Goal: Task Accomplishment & Management: Use online tool/utility

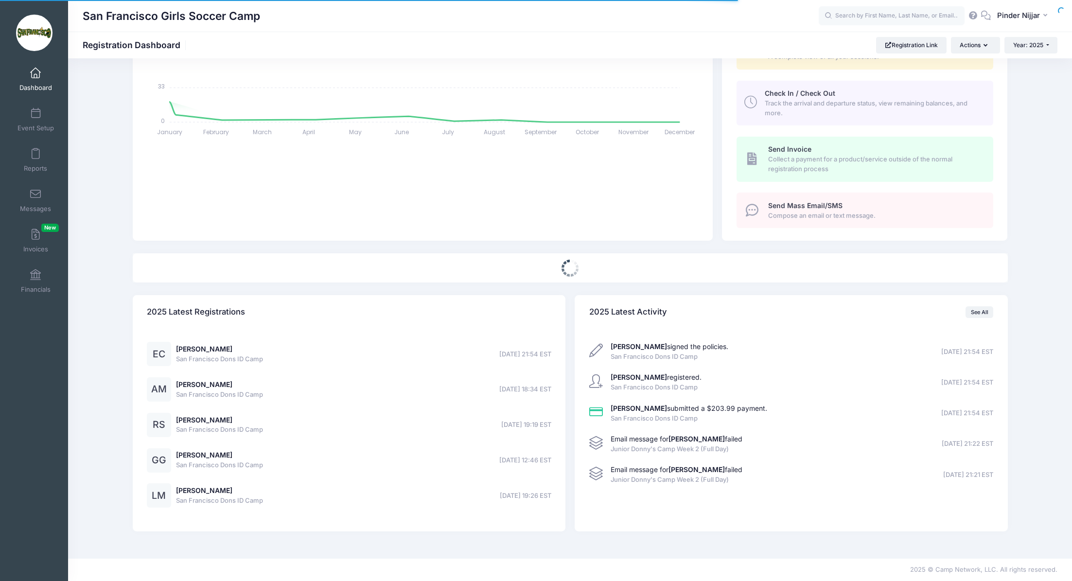
select select
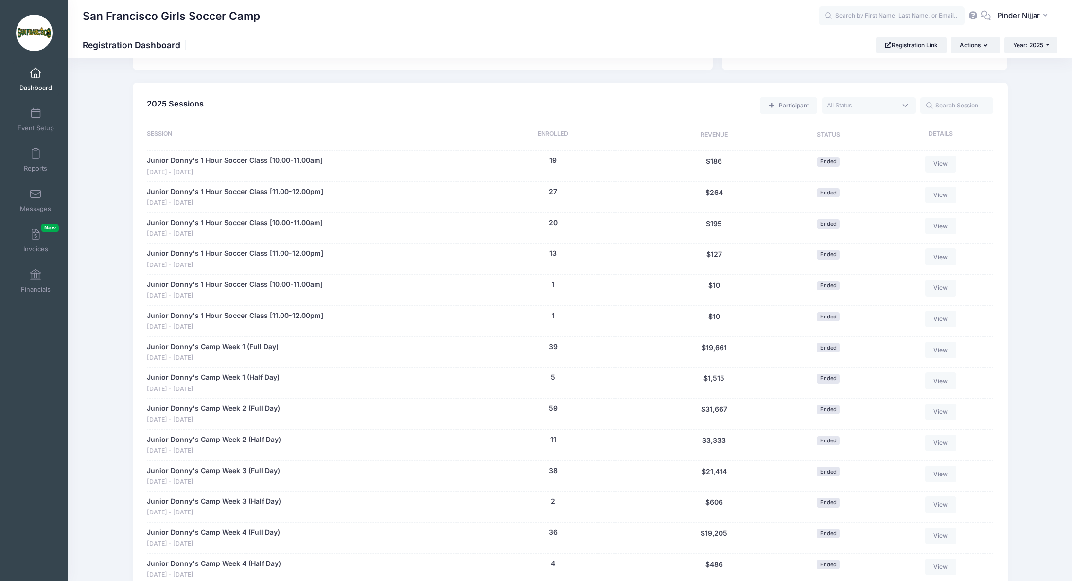
scroll to position [527, 0]
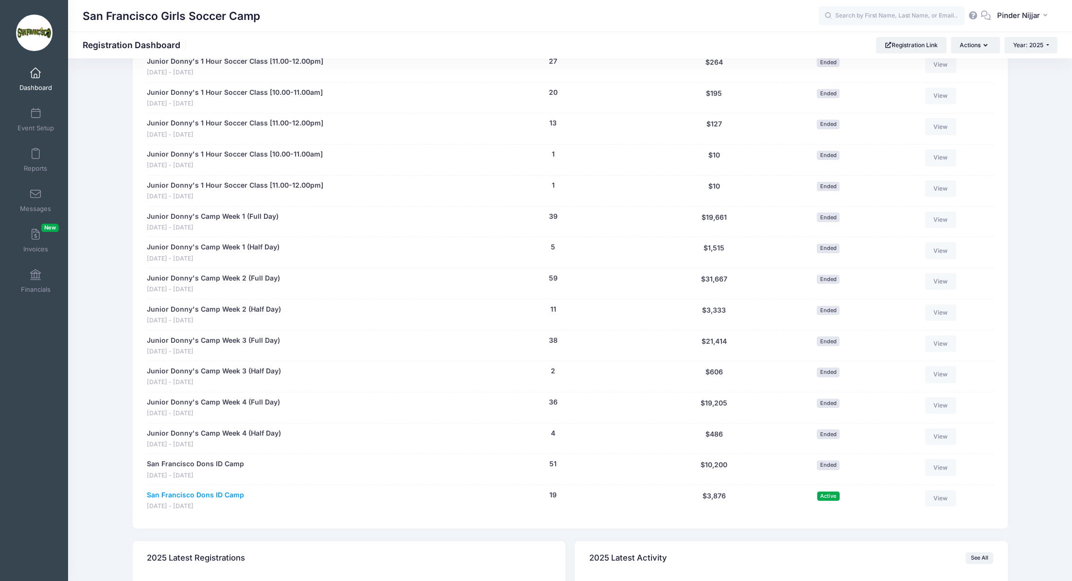
click at [195, 491] on link "San Francisco Dons ID Camp" at bounding box center [195, 495] width 97 height 10
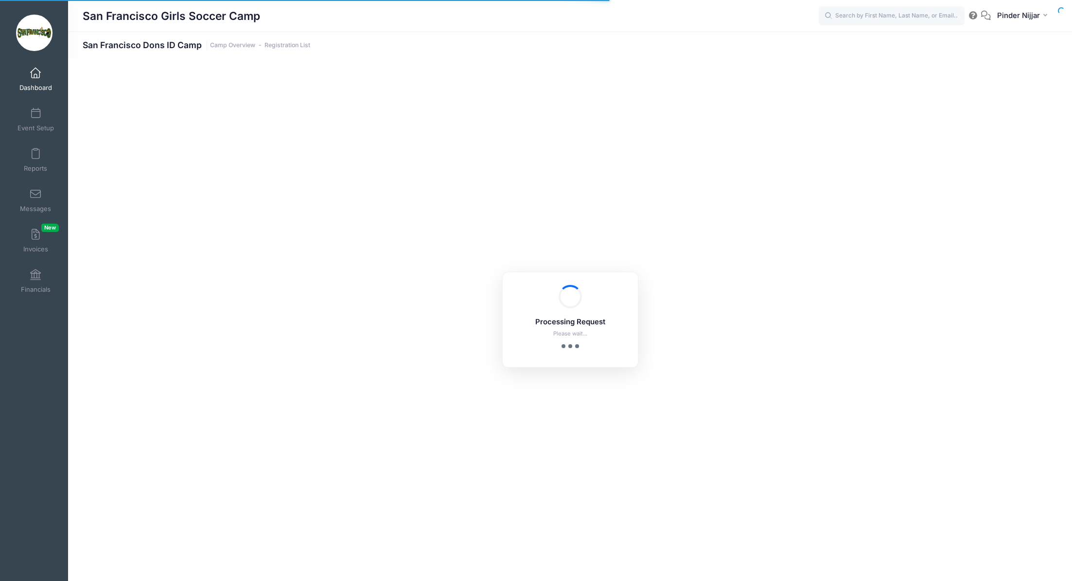
select select "10"
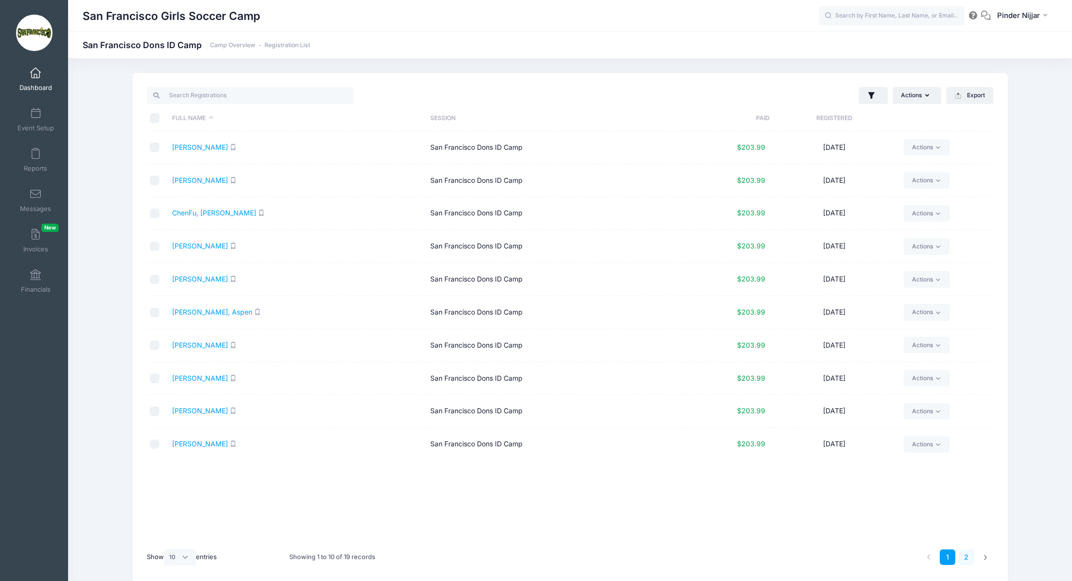
click at [967, 562] on link "2" at bounding box center [967, 557] width 16 height 16
click at [118, 114] on div "Actions Assign Labels Send Email Send SMS Send Payment Reminder Send Document U…" at bounding box center [570, 329] width 904 height 512
click at [40, 130] on span "Event Setup" at bounding box center [36, 128] width 36 height 8
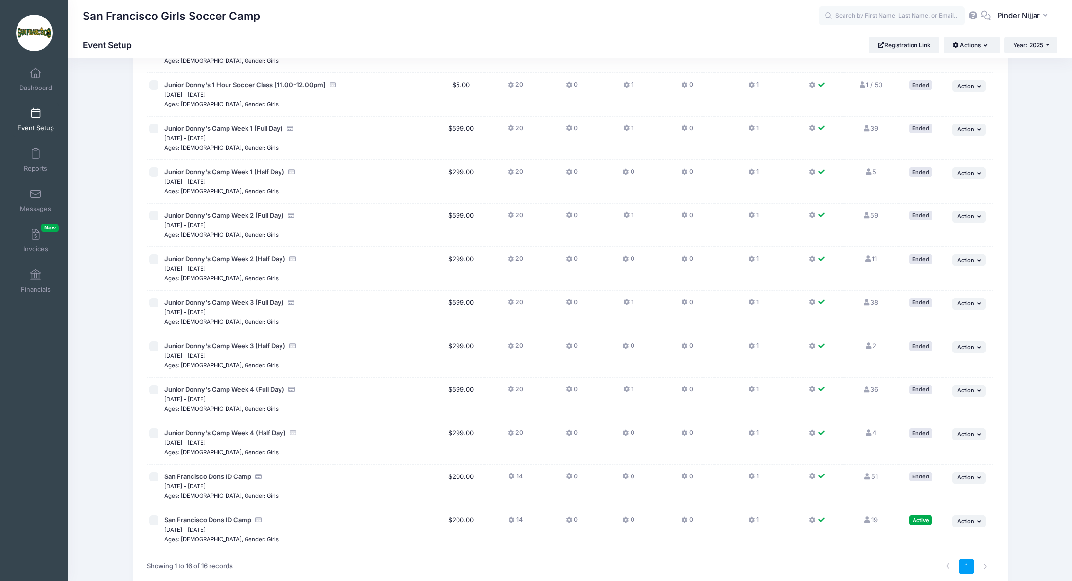
scroll to position [273, 0]
click at [236, 515] on span "San Francisco Dons ID Camp" at bounding box center [207, 518] width 87 height 8
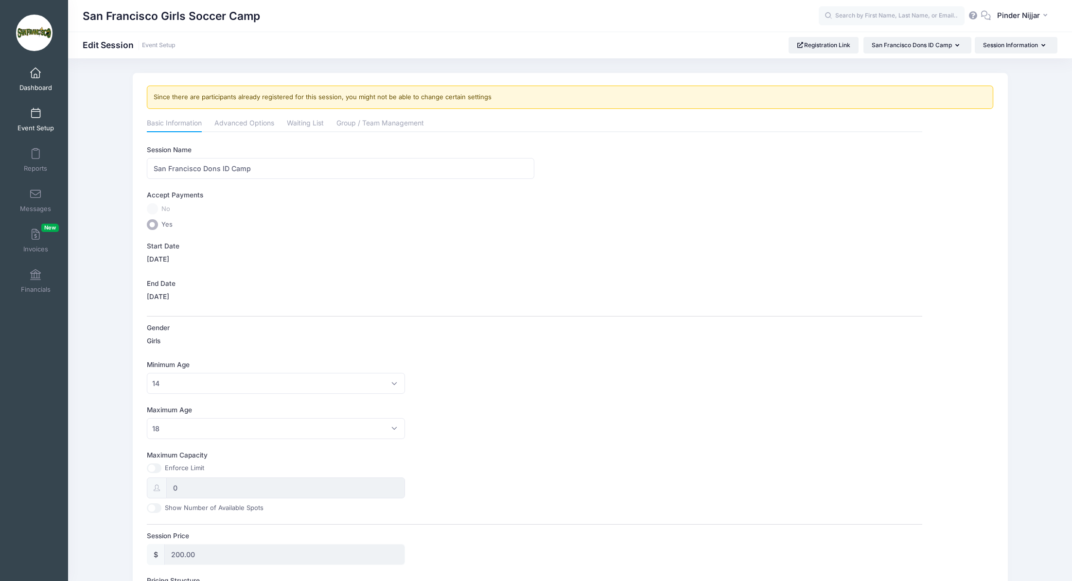
click at [45, 84] on span "Dashboard" at bounding box center [35, 88] width 33 height 8
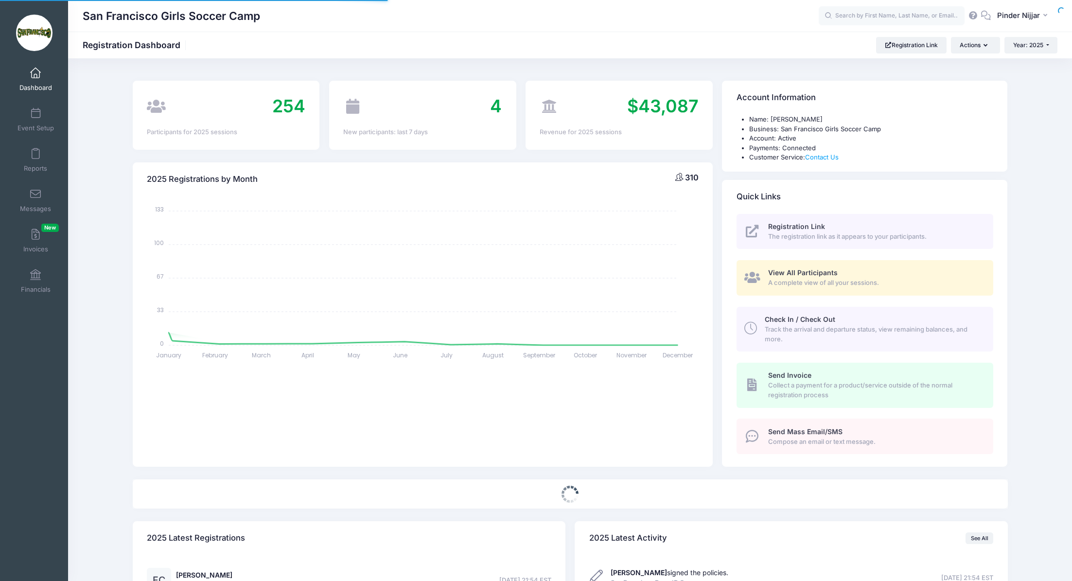
select select
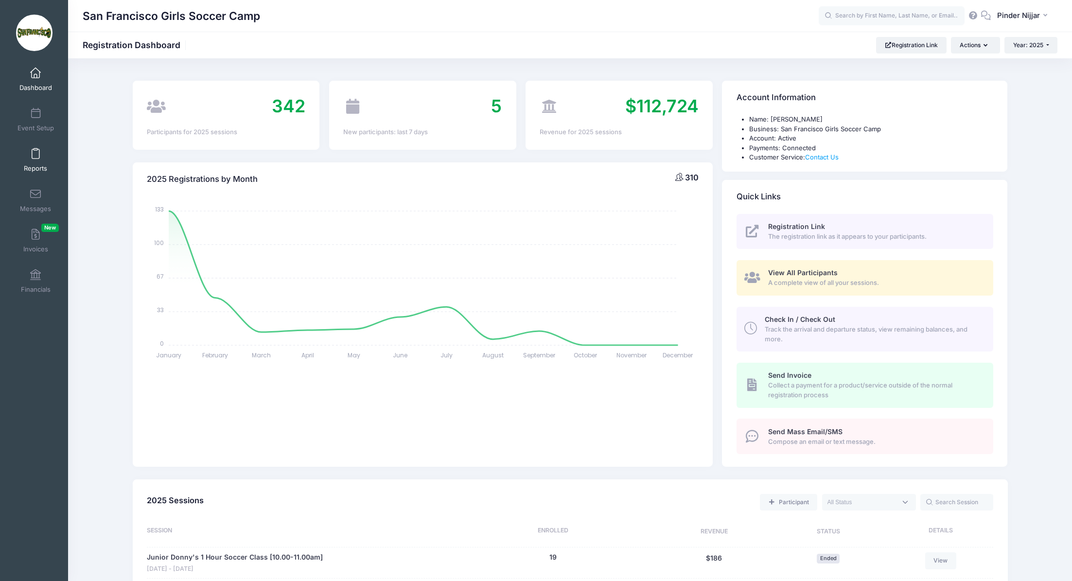
click at [40, 151] on link "Reports" at bounding box center [36, 160] width 46 height 34
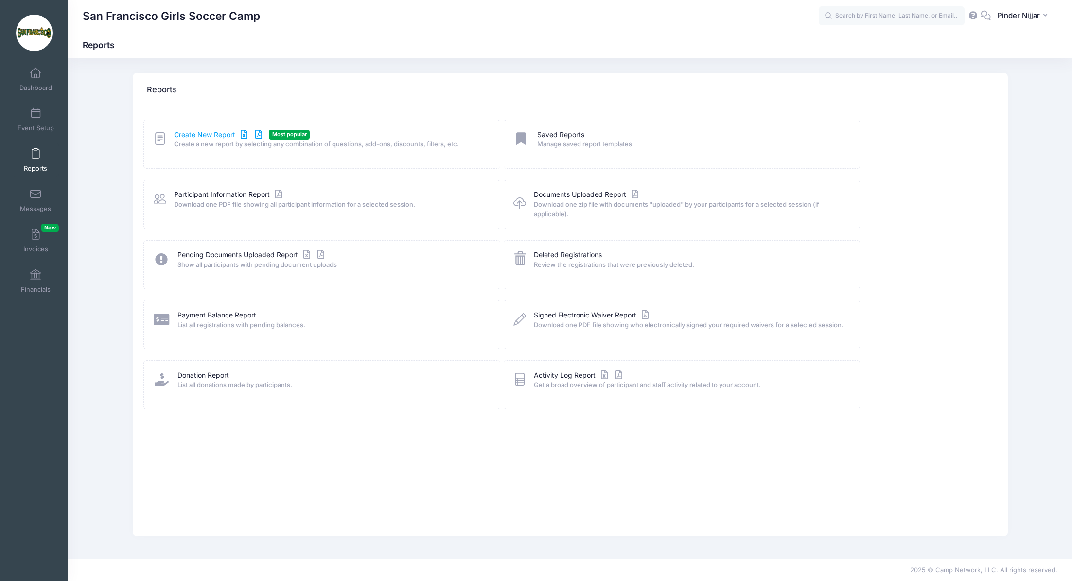
click at [195, 134] on link "Create New Report" at bounding box center [219, 135] width 90 height 10
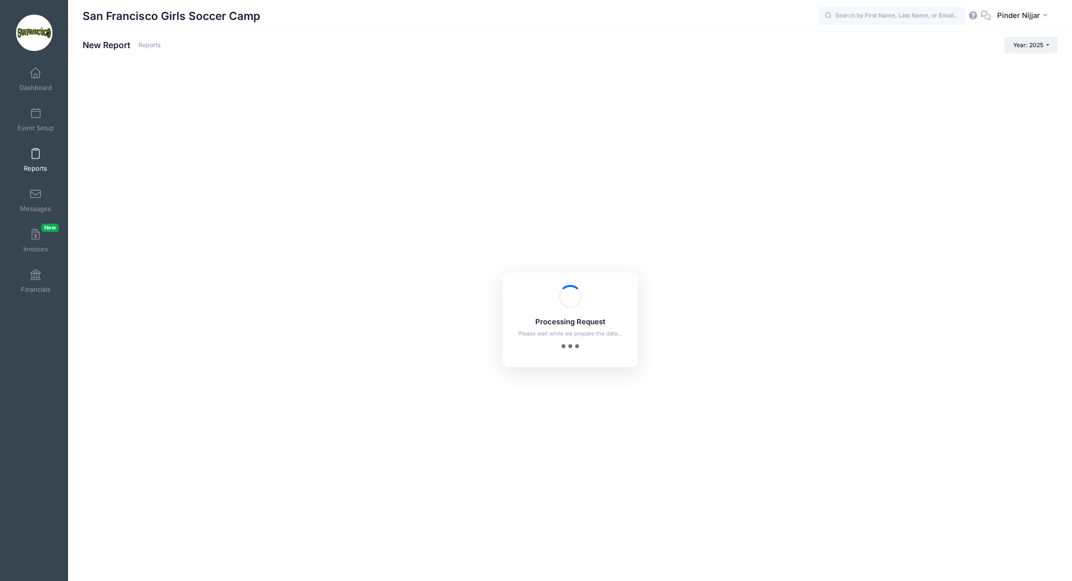
checkbox input "true"
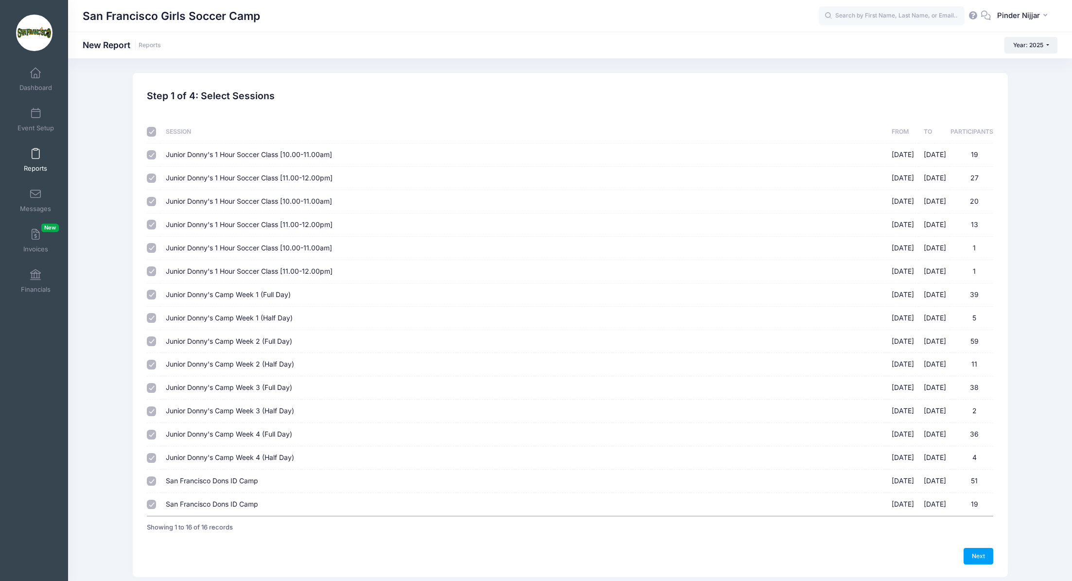
click at [152, 132] on input "checkbox" at bounding box center [152, 132] width 10 height 10
checkbox input "false"
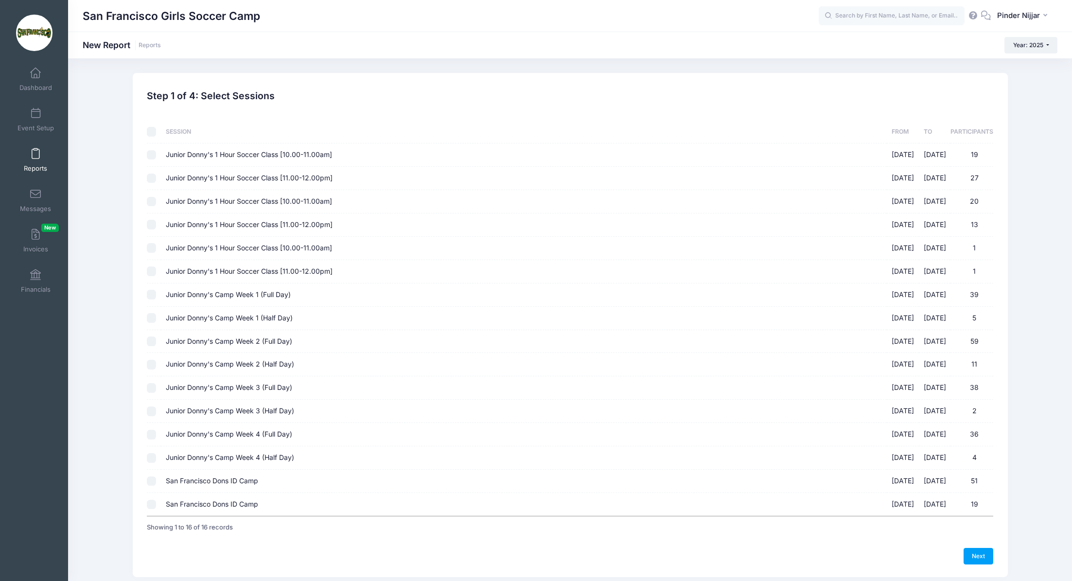
checkbox input "false"
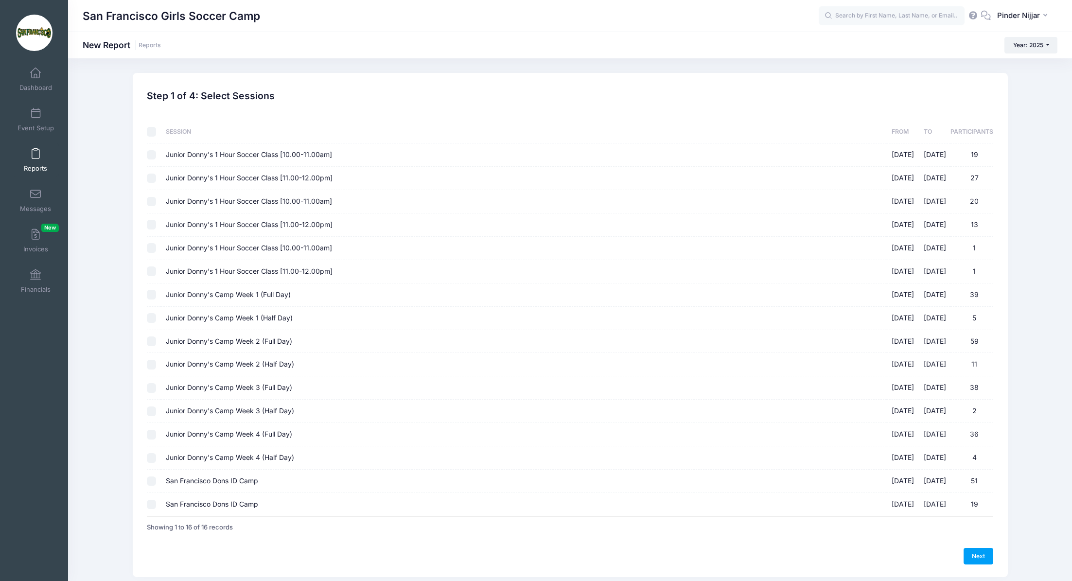
checkbox input "false"
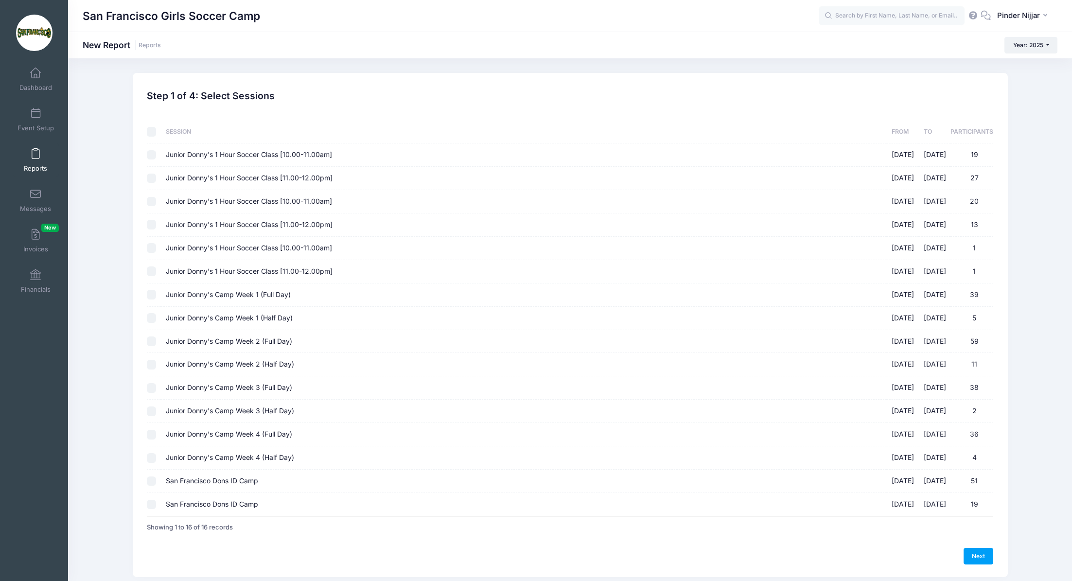
checkbox input "false"
click at [154, 505] on input "San Francisco Dons ID Camp 10/18/2025 - 10/18/2025 19" at bounding box center [152, 505] width 10 height 10
checkbox input "true"
click at [979, 549] on link "Next" at bounding box center [979, 556] width 30 height 17
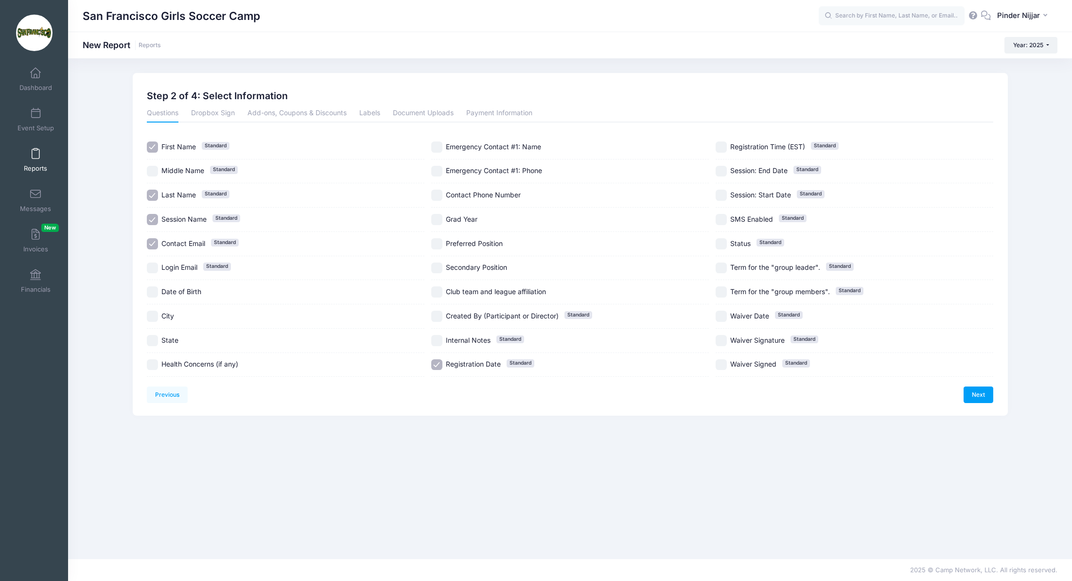
click at [440, 240] on input "Preferred Position" at bounding box center [436, 243] width 11 height 11
checkbox input "true"
click at [972, 393] on link "Next" at bounding box center [979, 395] width 30 height 17
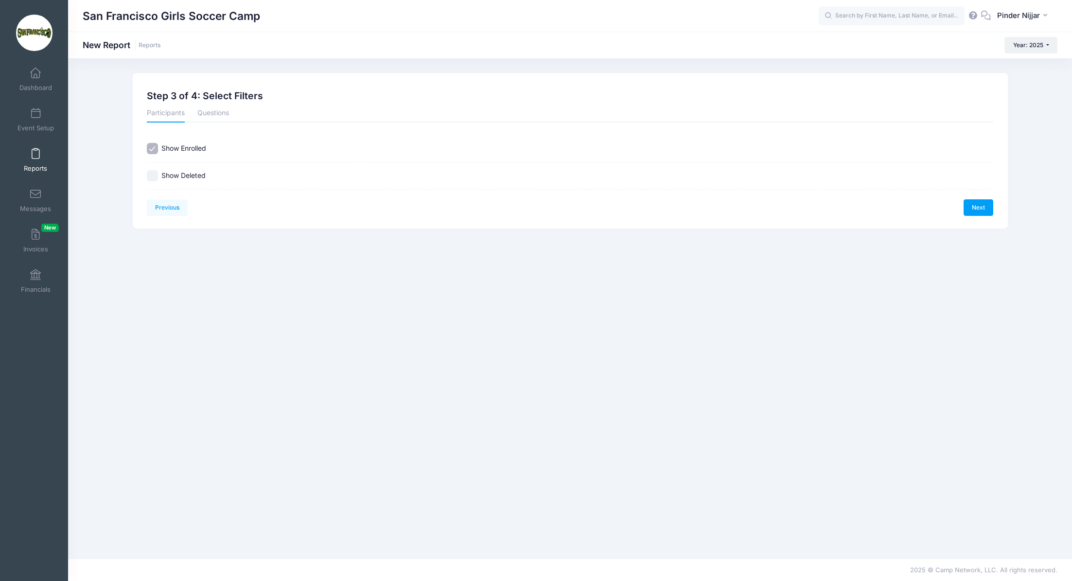
click at [985, 197] on div "Previous Next Step 3 of 4: Select Filters 1 Select Sessions 2 Select Informatio…" at bounding box center [570, 151] width 847 height 130
click at [982, 203] on link "Next" at bounding box center [979, 207] width 30 height 17
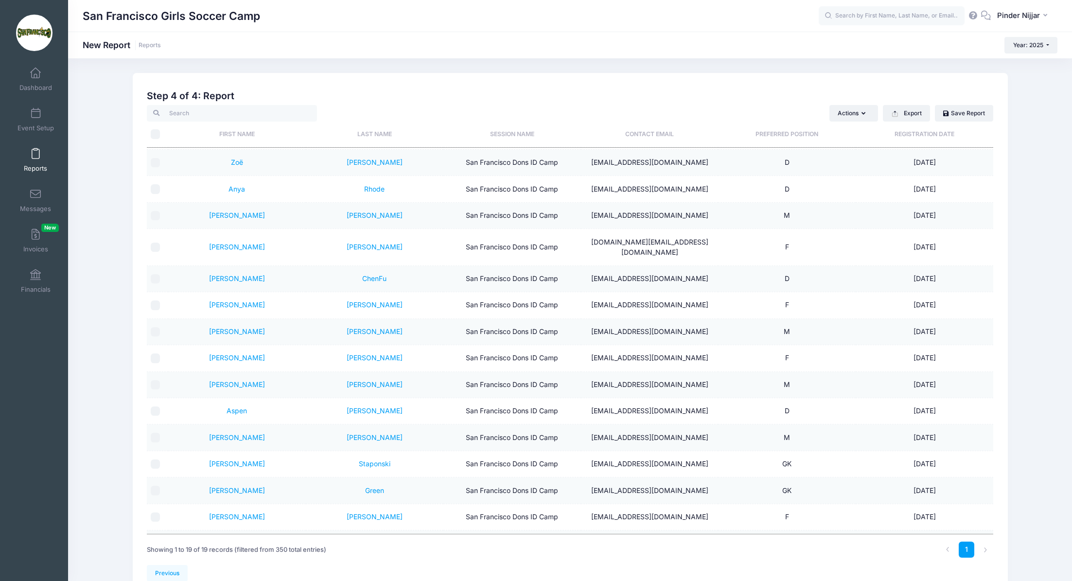
scroll to position [50, 0]
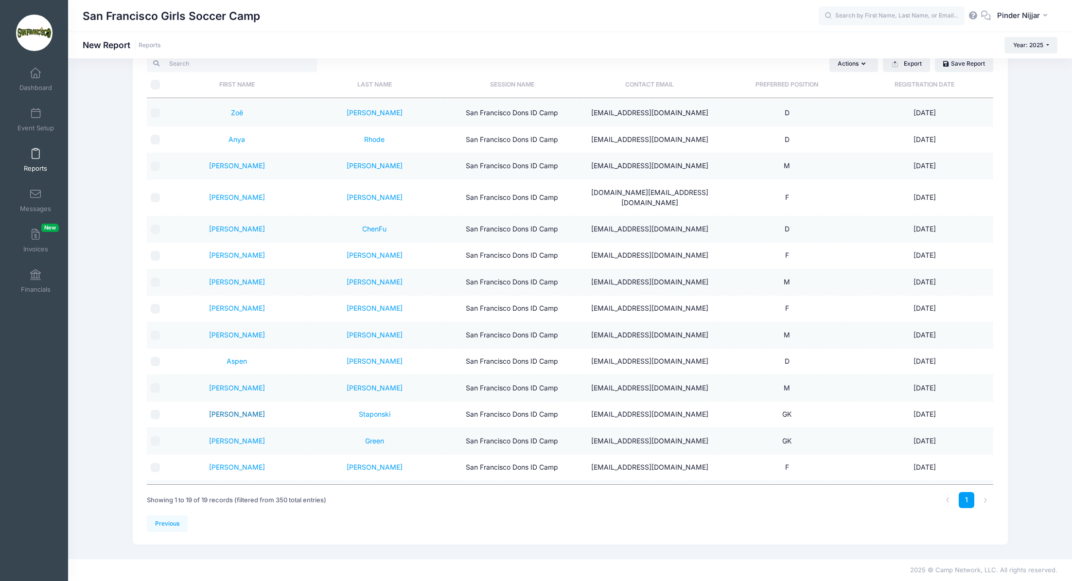
click at [233, 410] on link "[PERSON_NAME]" at bounding box center [237, 414] width 56 height 8
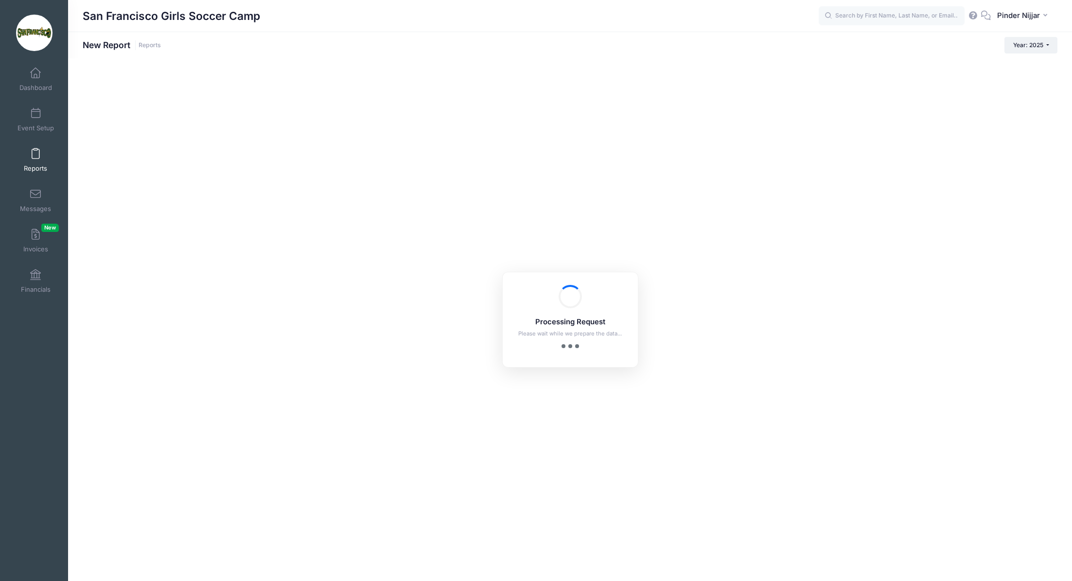
checkbox input "true"
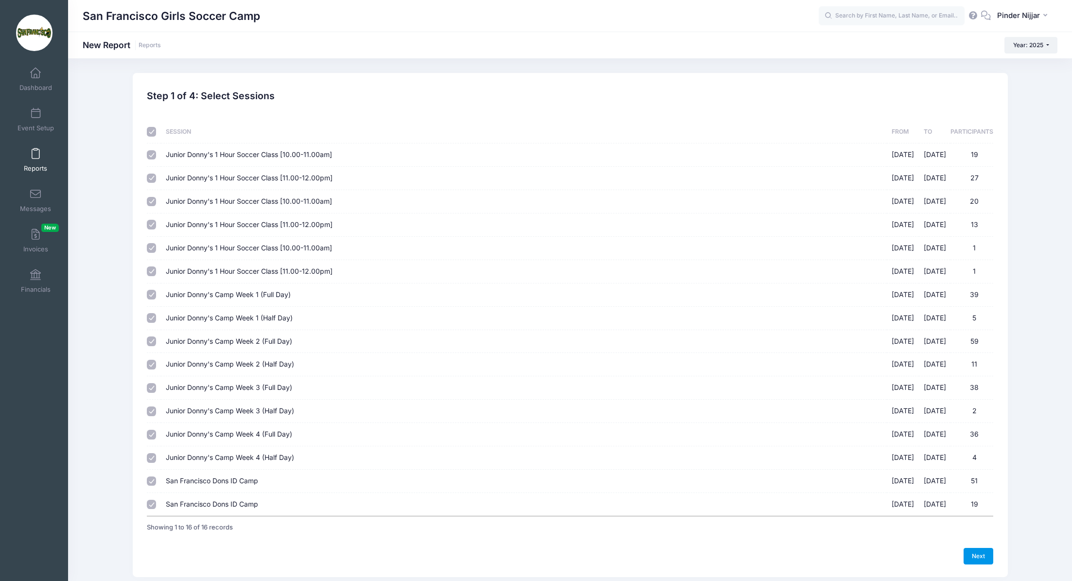
click at [982, 553] on link "Next" at bounding box center [979, 556] width 30 height 17
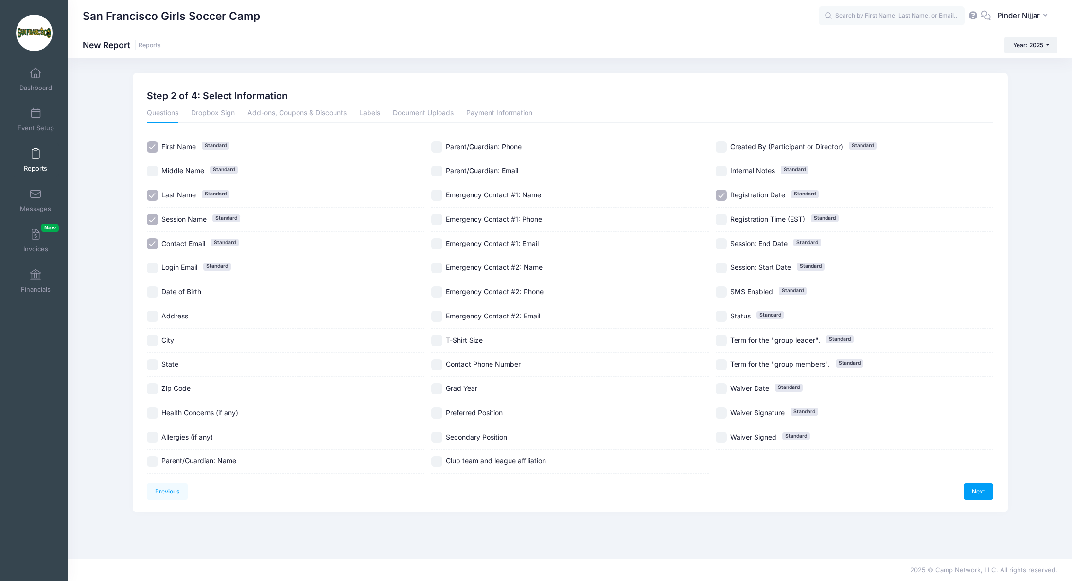
click at [441, 405] on div "Preferred Position" at bounding box center [570, 413] width 278 height 24
checkbox input "true"
click at [978, 489] on link "Next" at bounding box center [979, 491] width 30 height 17
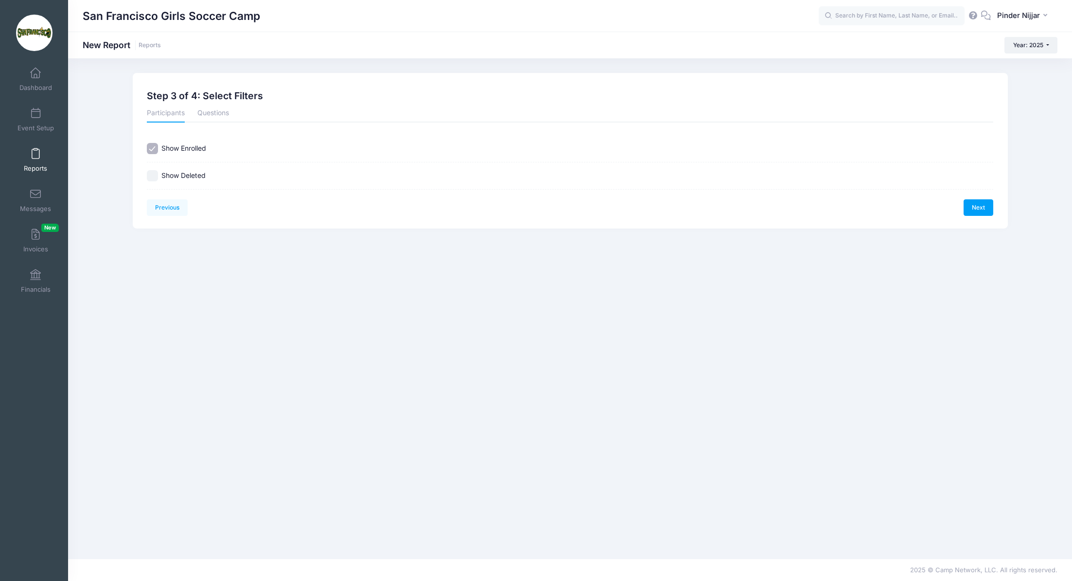
click at [979, 197] on div "Previous Next Step 3 of 4: Select Filters 1 Select Sessions 2 Select Informatio…" at bounding box center [570, 151] width 847 height 130
click at [979, 204] on link "Next" at bounding box center [979, 207] width 30 height 17
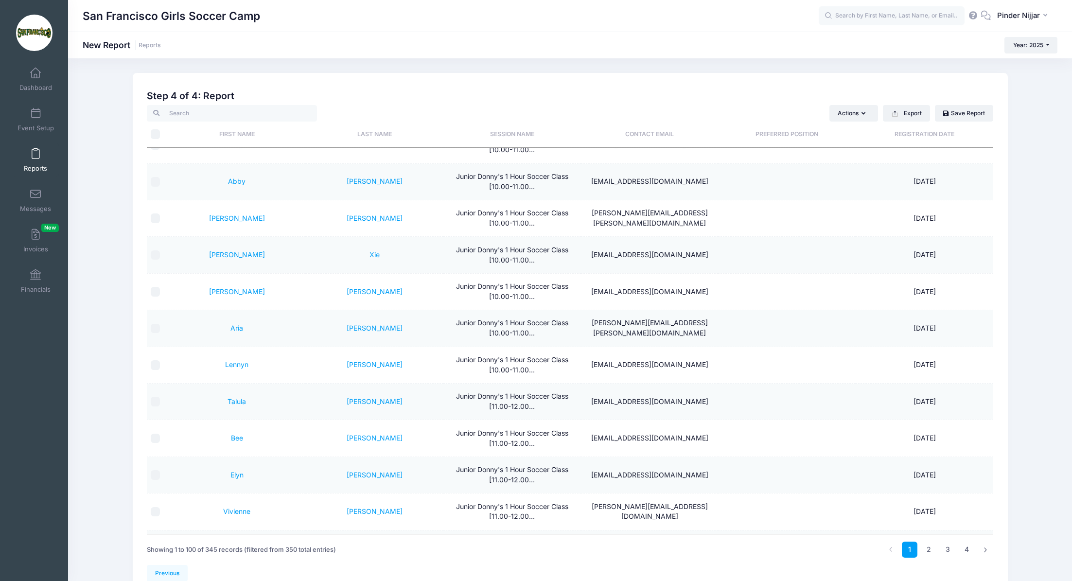
scroll to position [2191, 0]
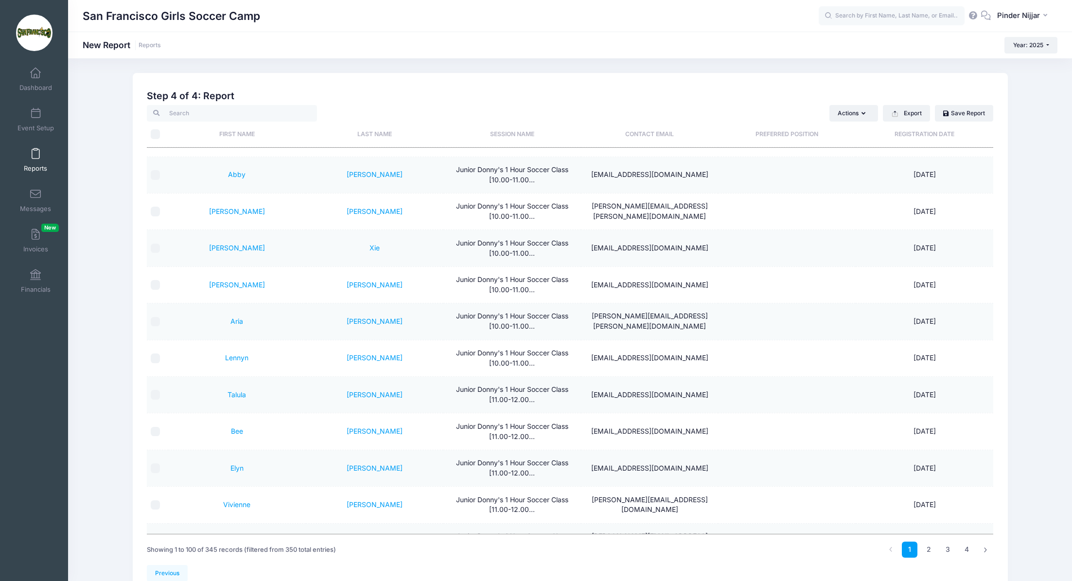
click at [35, 162] on link "Reports" at bounding box center [36, 160] width 46 height 34
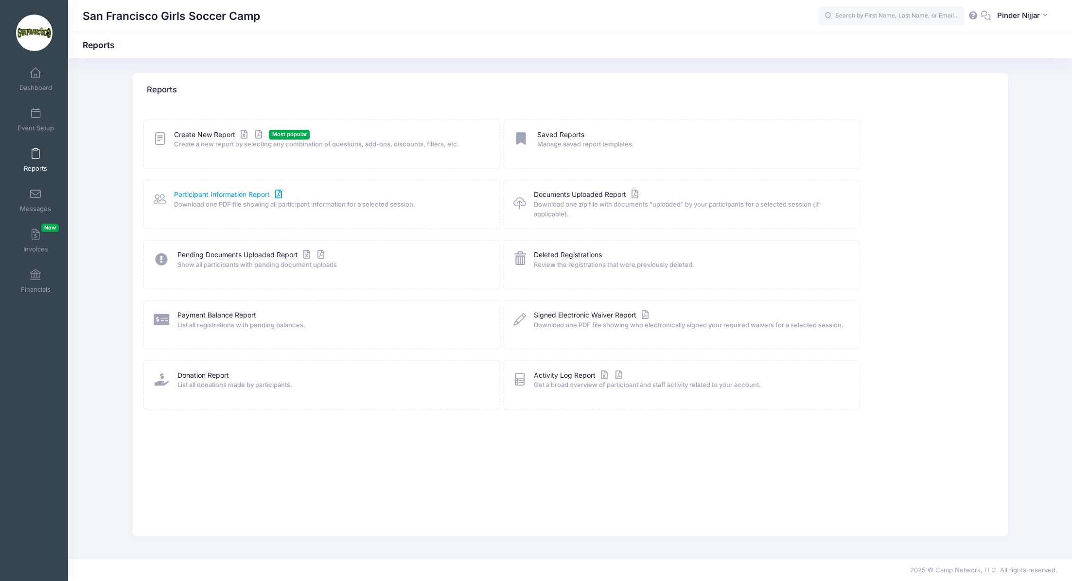
click at [213, 195] on link "Participant Information Report" at bounding box center [229, 195] width 110 height 10
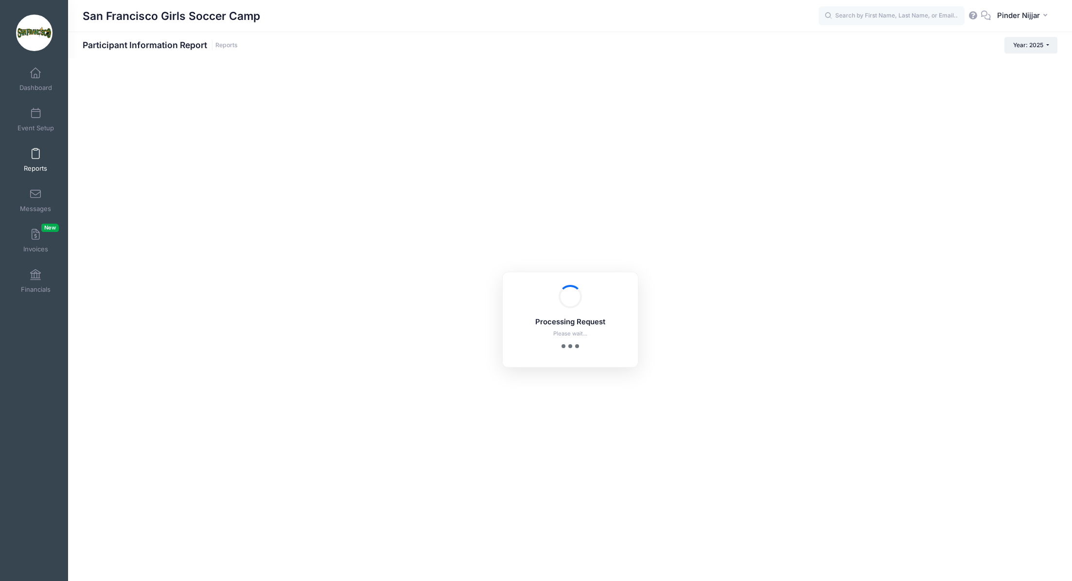
checkbox input "true"
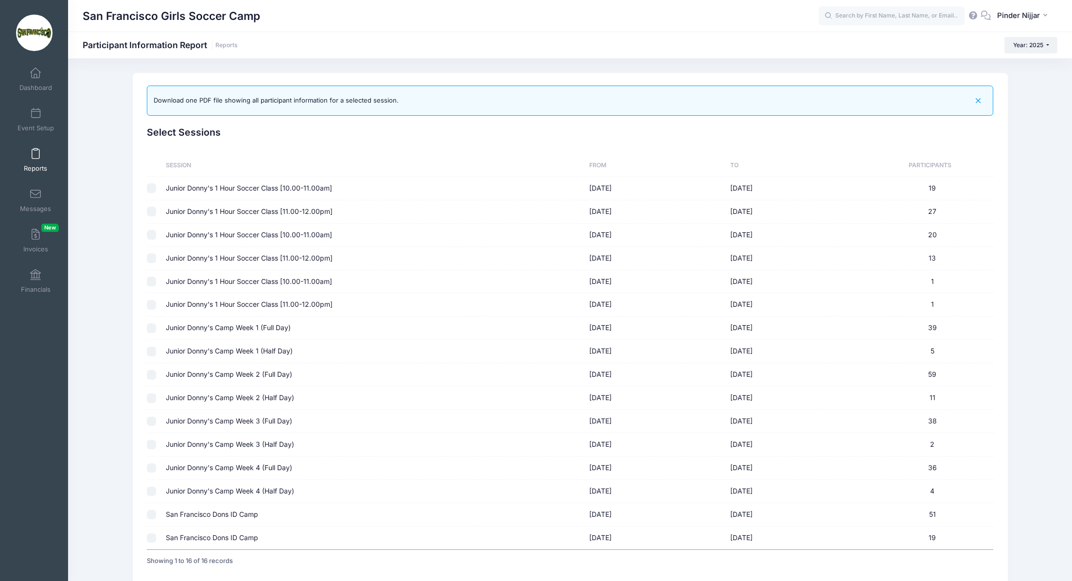
click at [150, 537] on input "checkbox" at bounding box center [152, 538] width 10 height 10
checkbox input "true"
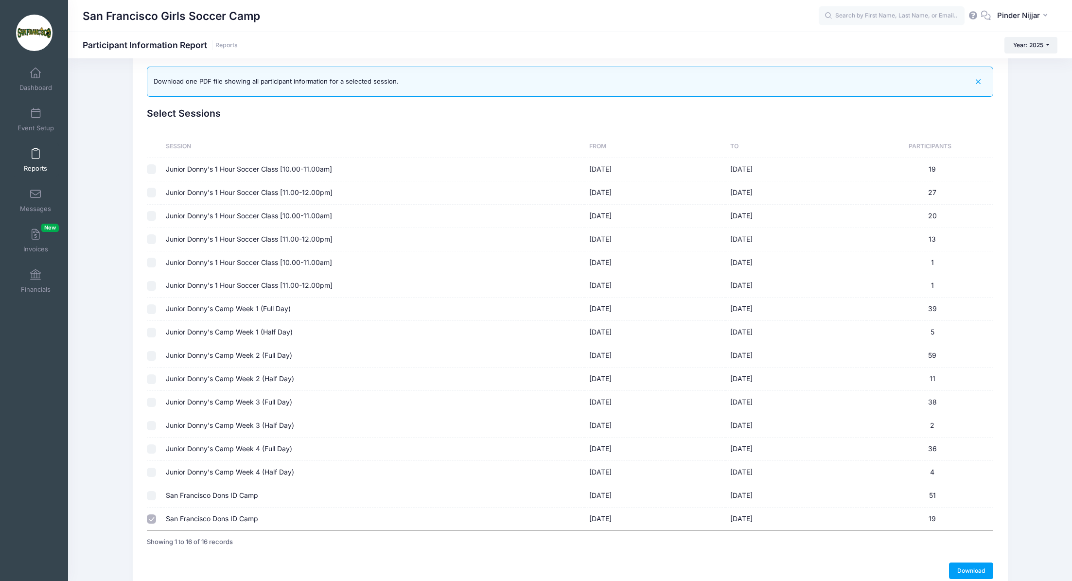
scroll to position [35, 0]
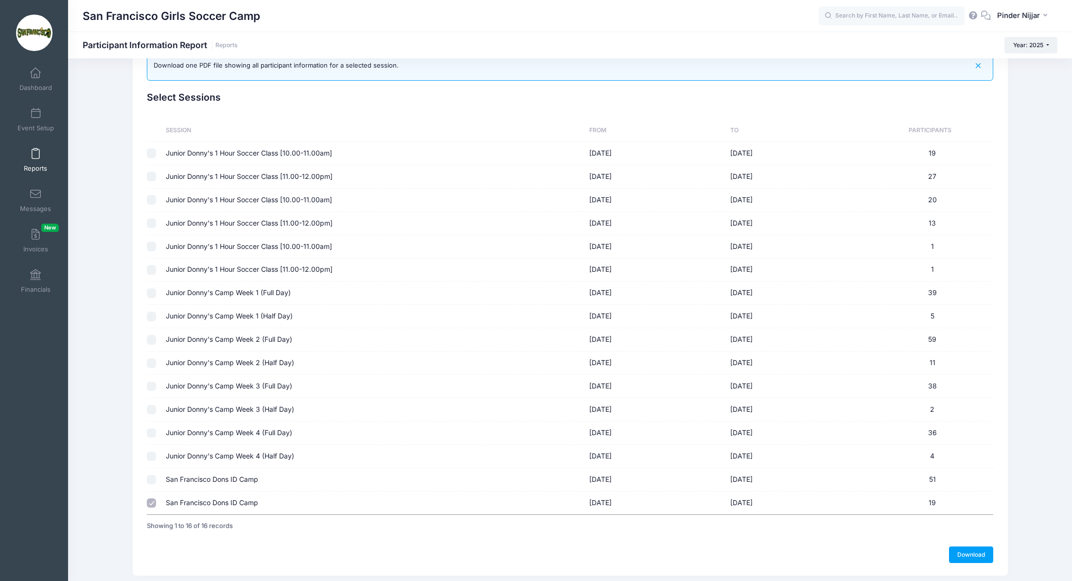
click at [41, 159] on link "Reports" at bounding box center [36, 160] width 46 height 34
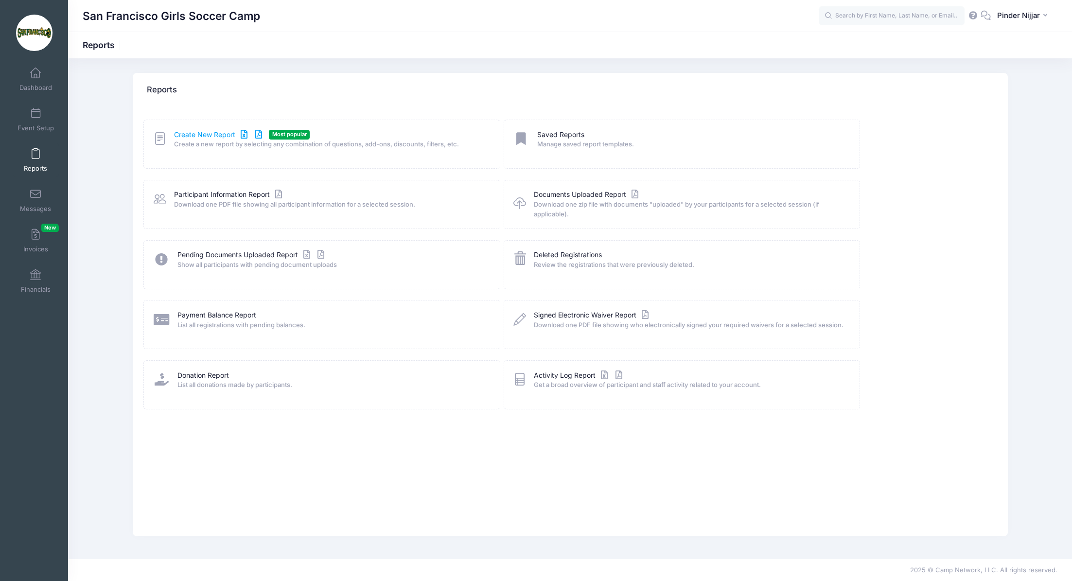
click at [216, 132] on link "Create New Report" at bounding box center [219, 135] width 90 height 10
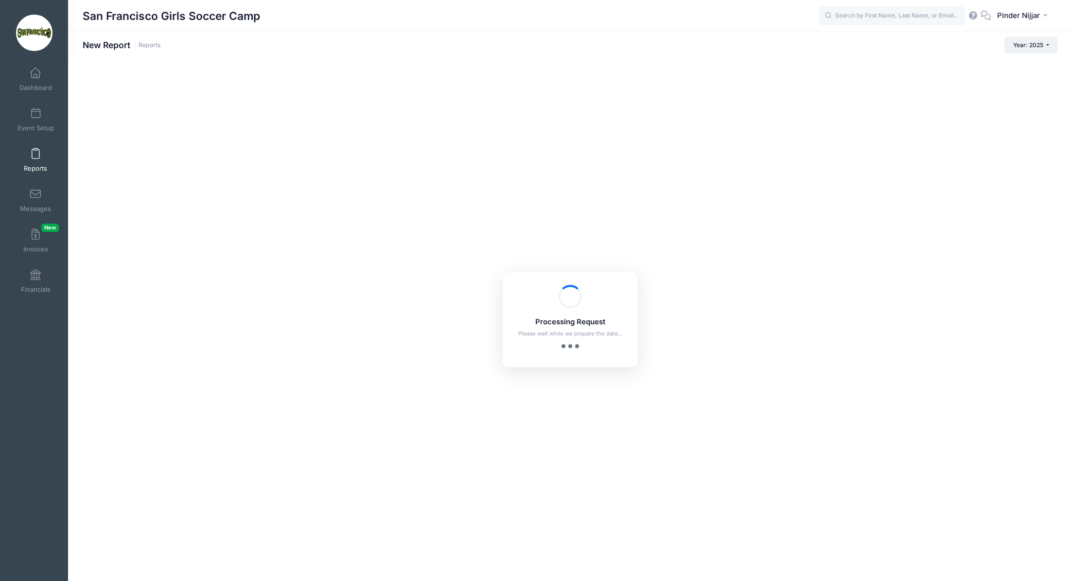
checkbox input "true"
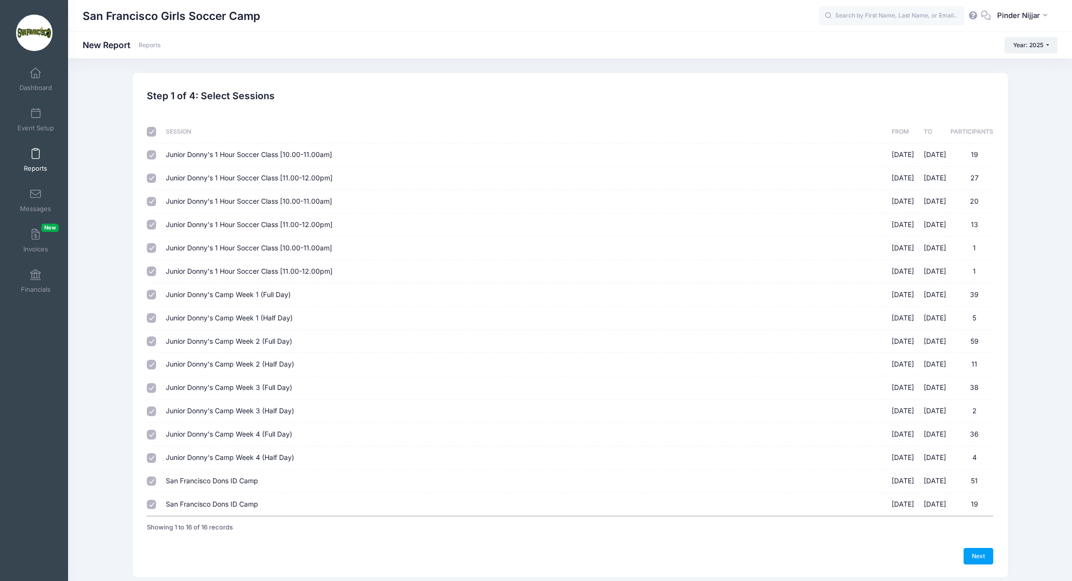
click at [149, 129] on input "checkbox" at bounding box center [152, 132] width 10 height 10
checkbox input "false"
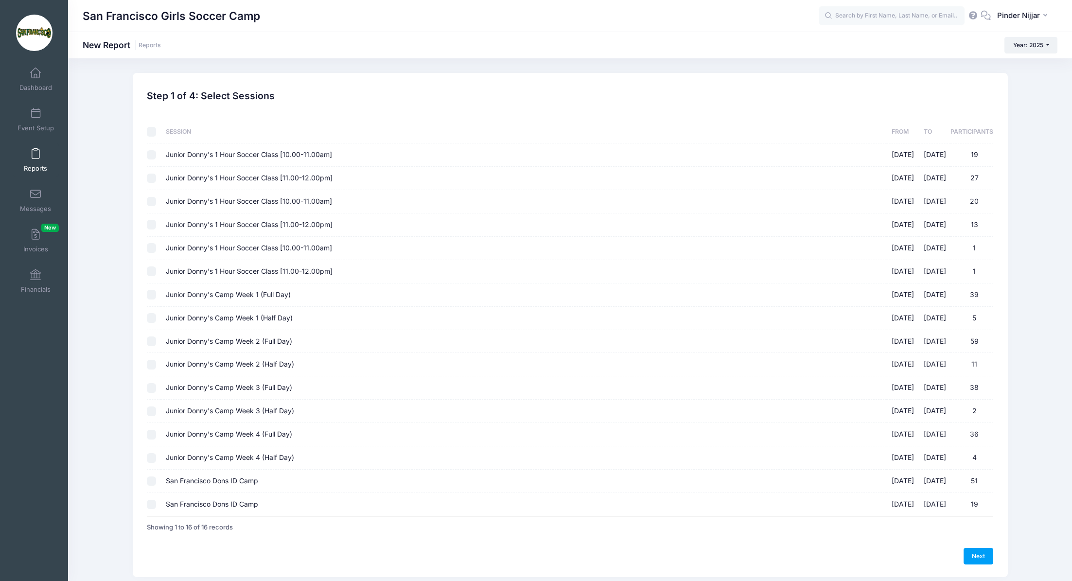
checkbox input "false"
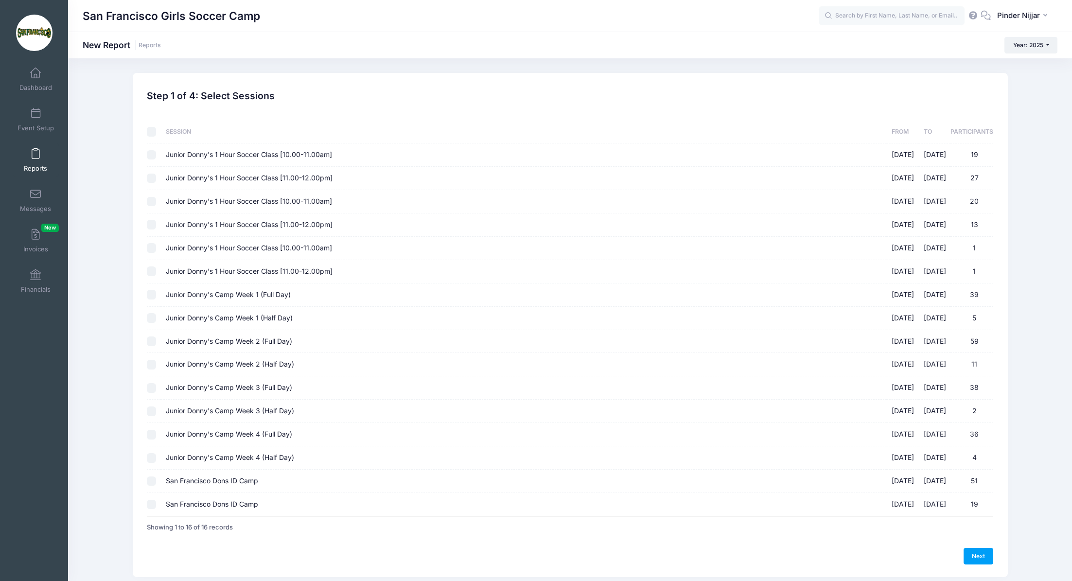
checkbox input "false"
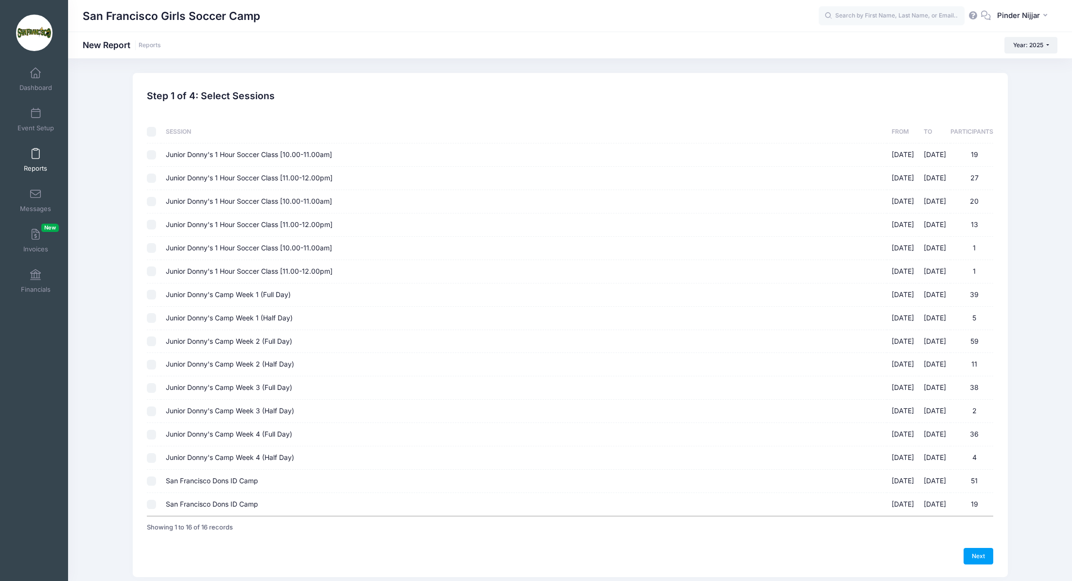
checkbox input "false"
click at [154, 503] on input "San Francisco Dons ID Camp 10/18/2025 - 10/18/2025 19" at bounding box center [152, 505] width 10 height 10
checkbox input "true"
click at [989, 551] on link "Next" at bounding box center [979, 556] width 30 height 17
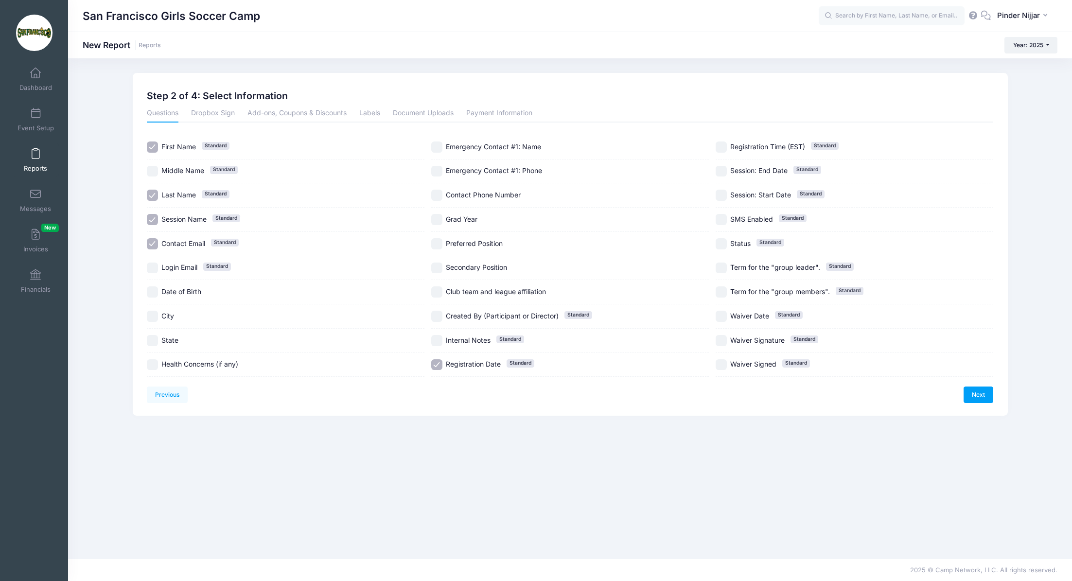
click at [440, 238] on input "Preferred Position" at bounding box center [436, 243] width 11 height 11
checkbox input "true"
click at [983, 392] on link "Next" at bounding box center [979, 395] width 30 height 17
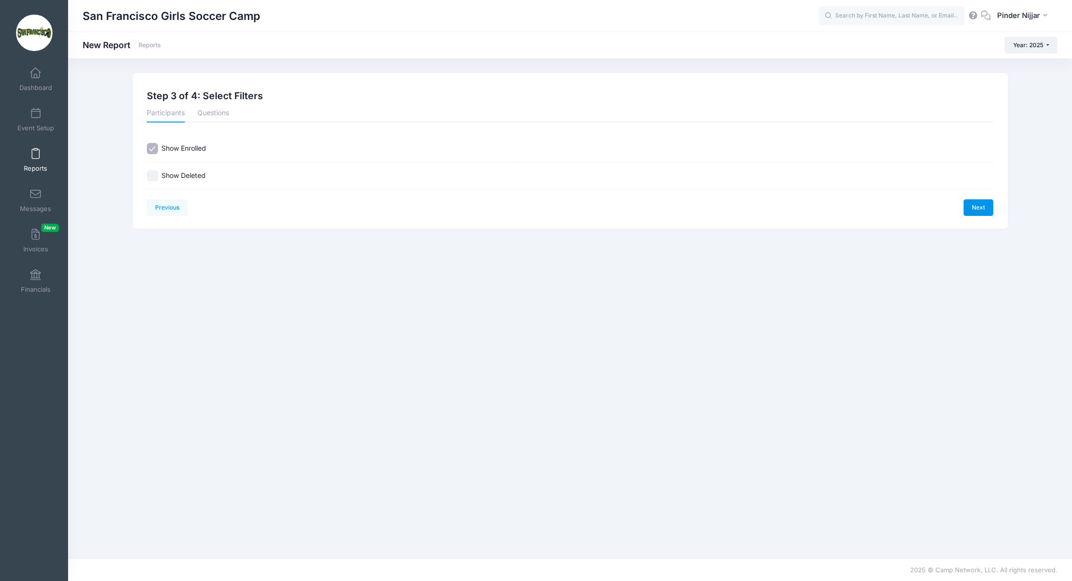
click at [979, 209] on link "Next" at bounding box center [979, 207] width 30 height 17
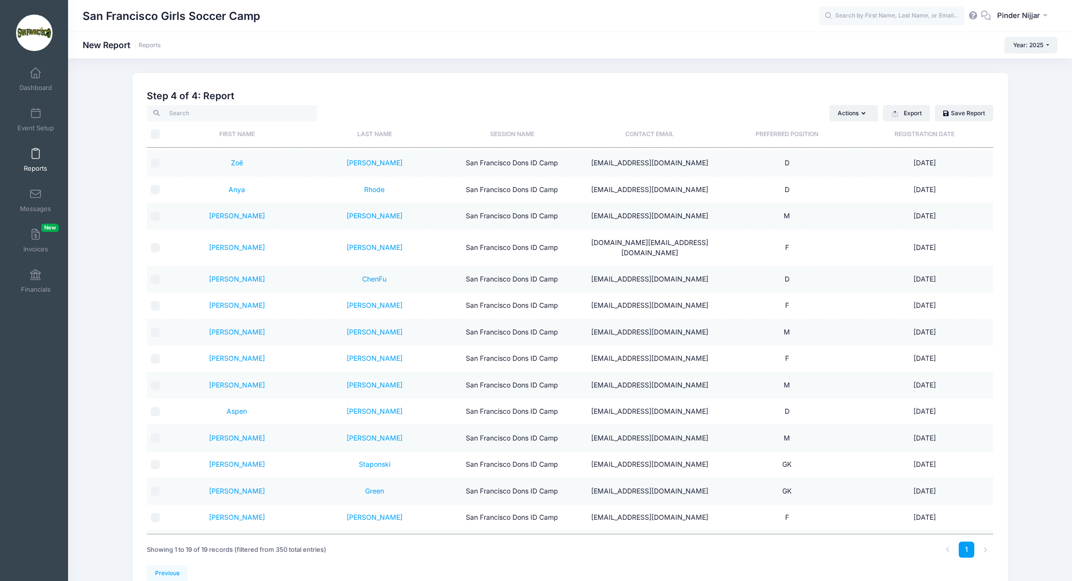
scroll to position [114, 0]
click at [376, 459] on link "Staponski" at bounding box center [375, 463] width 32 height 8
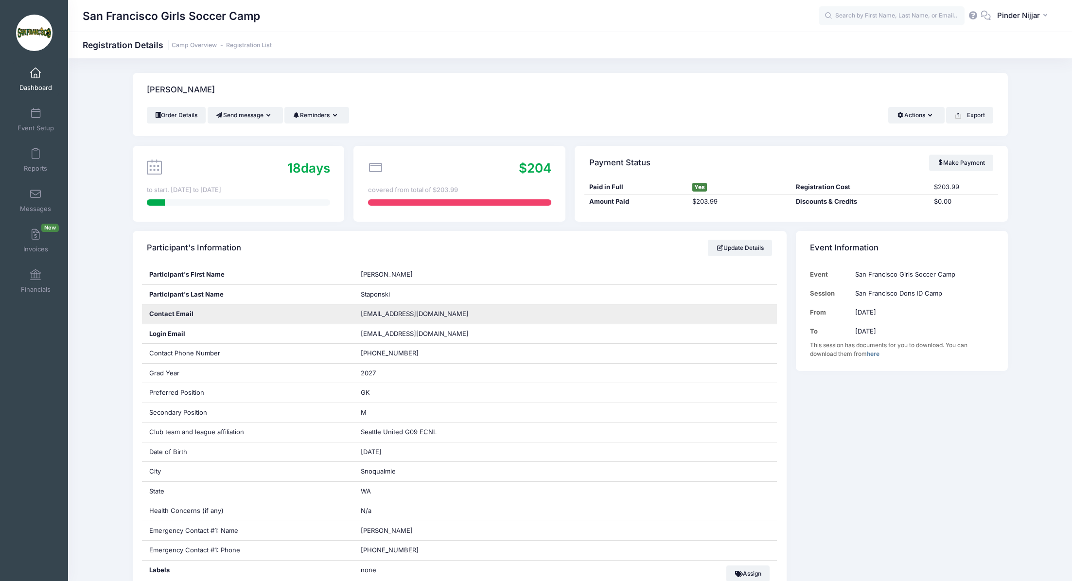
drag, startPoint x: 362, startPoint y: 314, endPoint x: 442, endPoint y: 313, distance: 80.2
click at [442, 313] on div "[EMAIL_ADDRESS][DOMAIN_NAME]" at bounding box center [564, 313] width 423 height 19
drag, startPoint x: 427, startPoint y: 315, endPoint x: 358, endPoint y: 317, distance: 69.6
click at [358, 317] on div "[EMAIL_ADDRESS][DOMAIN_NAME]" at bounding box center [564, 313] width 423 height 19
copy span "[EMAIL_ADDRESS][DOMAIN_NAME]"
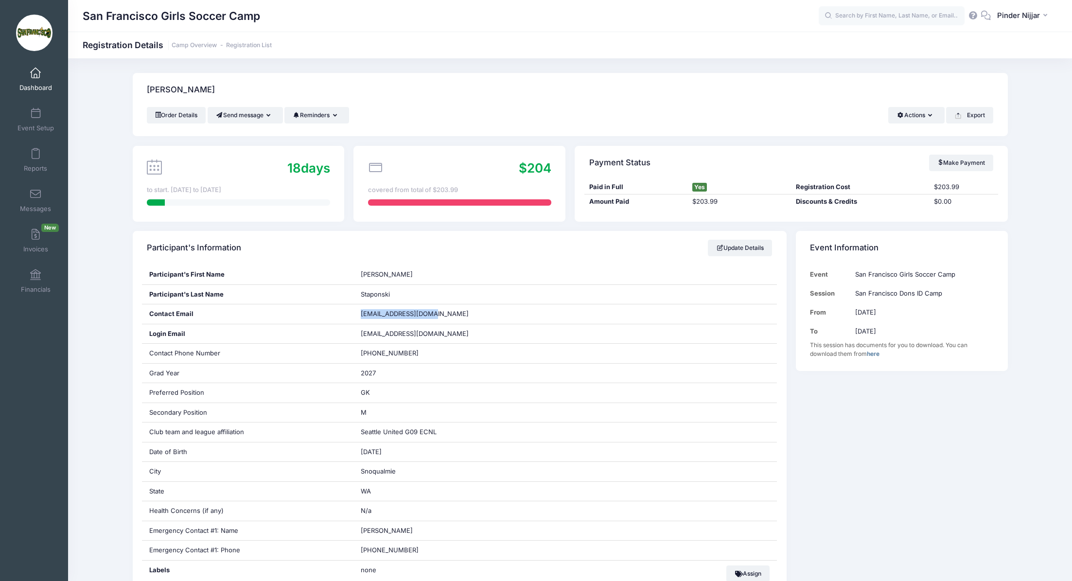
click at [30, 80] on link "Dashboard" at bounding box center [36, 79] width 46 height 34
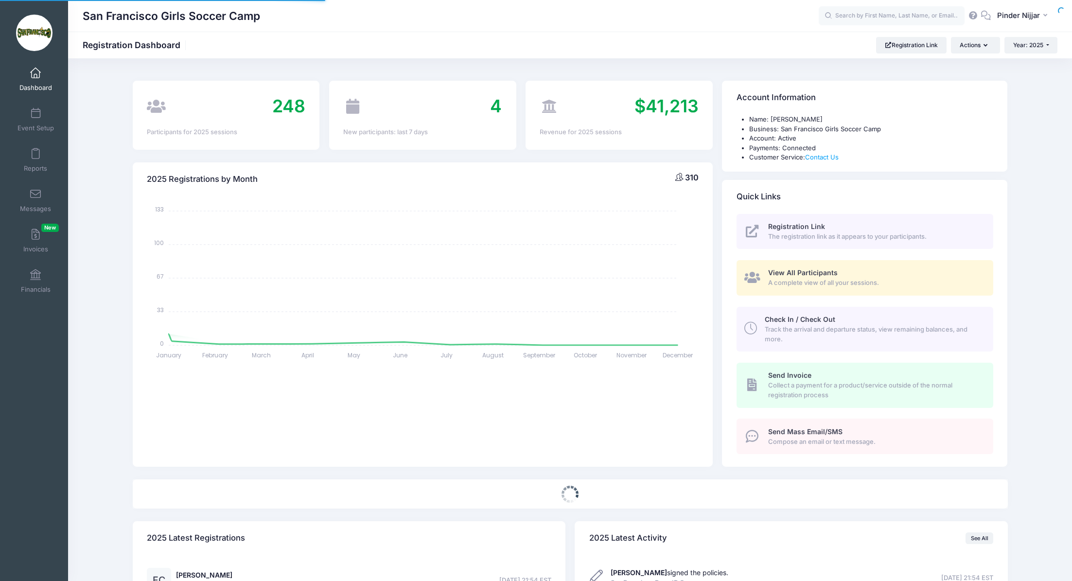
select select
